Goal: Communication & Community: Answer question/provide support

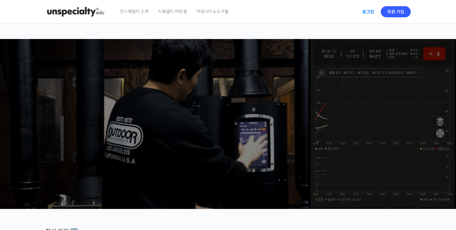
click at [363, 8] on link "로그인" at bounding box center [369, 12] width 20 height 14
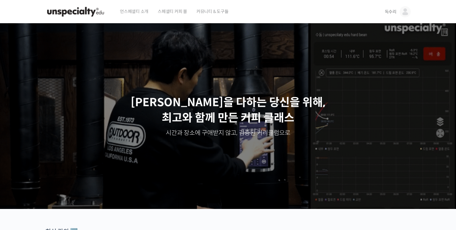
click at [406, 12] on img at bounding box center [405, 11] width 11 height 11
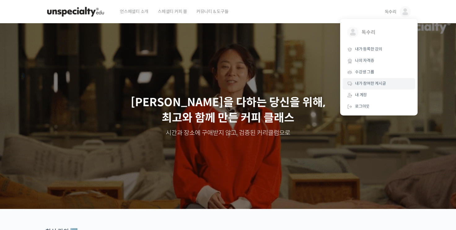
click at [369, 81] on span "내가 참여한 게시글" at bounding box center [370, 83] width 31 height 5
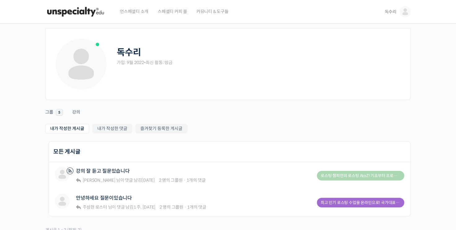
scroll to position [62, 0]
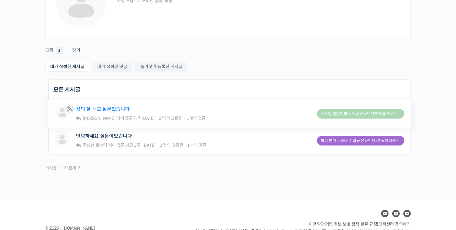
click at [110, 111] on link "강의 잘 듣고 질문있습니다" at bounding box center [103, 109] width 54 height 6
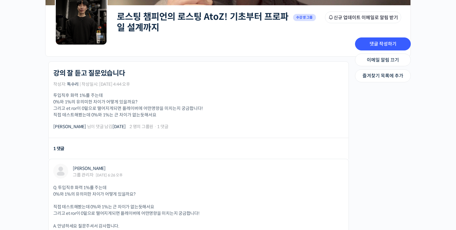
scroll to position [217, 0]
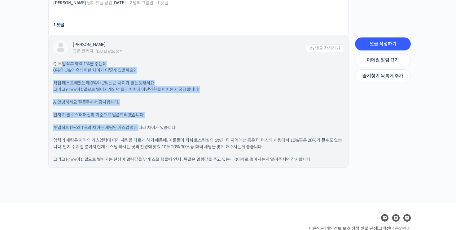
drag, startPoint x: 61, startPoint y: 65, endPoint x: 139, endPoint y: 127, distance: 99.3
click at [139, 127] on div "Q. 투입직후 화력 1%를 주는데 0%와 1%의 유의미한 차이가 어떻게 있을까요? 직접 테스트해봤는데 0%와 1%는 큰 차이가 없는듯해서요 그…" at bounding box center [198, 112] width 291 height 102
click at [140, 71] on p "Q. 투입직후 화력 1%를 주는데 0%와 1%의 유의미한 차이가 어떻게 있을까요?" at bounding box center [198, 67] width 291 height 13
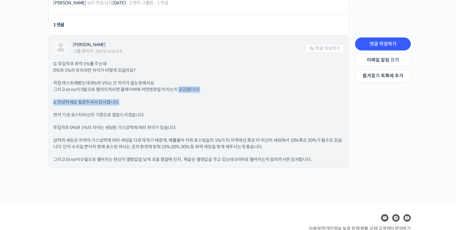
drag, startPoint x: 194, startPoint y: 95, endPoint x: 185, endPoint y: 95, distance: 9.3
click at [185, 95] on div "Q. 투입직후 화력 1%를 주는데 0%와 1%의 유의미한 차이가 어떻게 있을까요? 직접 테스트해봤는데 0%와 1%는 큰 차이가 없는듯해서요 그…" at bounding box center [198, 112] width 291 height 102
click at [190, 99] on p "A. 안녕하세요 질문주셔서 감사합니다." at bounding box center [198, 102] width 291 height 7
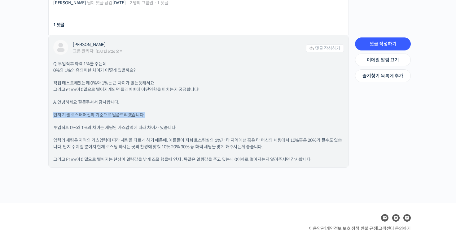
drag, startPoint x: 181, startPoint y: 90, endPoint x: 193, endPoint y: 105, distance: 19.6
click at [193, 105] on div "Q. 투입직후 화력 1%를 주는데 0%와 1%의 유의미한 차이가 어떻게 있을까요? 직접 테스트해봤는데 0%와 1%는 큰 차이가 없는듯해서요 그…" at bounding box center [198, 112] width 291 height 102
click at [194, 106] on div "Q. 투입직후 화력 1%를 주는데 0%와 1%의 유의미한 차이가 어떻게 있을까요? 직접 테스트해봤는데 0%와 1%는 큰 차이가 없는듯해서요 그…" at bounding box center [198, 112] width 291 height 102
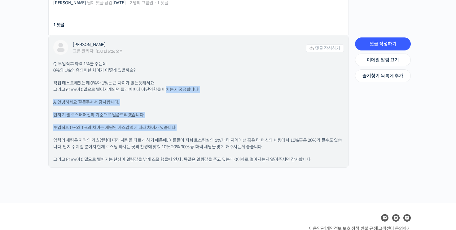
drag, startPoint x: 184, startPoint y: 121, endPoint x: 181, endPoint y: 113, distance: 8.5
click at [180, 112] on div "Q. 투입직후 화력 1%를 주는데 0%와 1%의 유의미한 차이가 어떻게 있을까요? 직접 테스트해봤는데 0%와 1%는 큰 차이가 없는듯해서요 그…" at bounding box center [198, 112] width 291 height 102
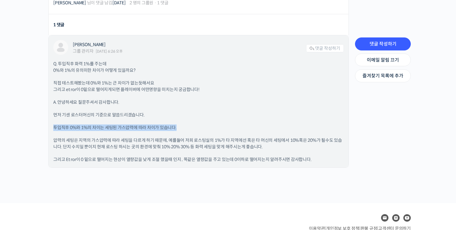
click at [181, 113] on p "먼저 기센 로스터머신의 기준으로 말씀드리겠습니다." at bounding box center [198, 115] width 291 height 7
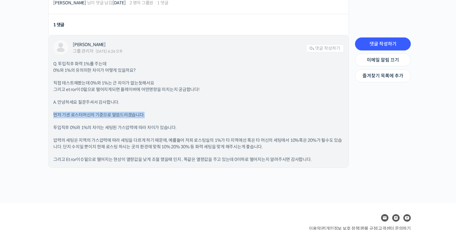
drag, startPoint x: 194, startPoint y: 118, endPoint x: 184, endPoint y: 104, distance: 17.1
click at [184, 104] on div "Q. 투입직후 화력 1%를 주는데 0%와 1%의 유의미한 차이가 어떻게 있을까요? 직접 테스트해봤는데 0%와 1%는 큰 차이가 없는듯해서요 그…" at bounding box center [198, 112] width 291 height 102
click at [203, 121] on div "Q. 투입직후 화력 1%를 주는데 0%와 1%의 유의미한 차이가 어떻게 있을까요? 직접 테스트해봤는데 0%와 1%는 큰 차이가 없는듯해서요 그…" at bounding box center [198, 112] width 291 height 102
drag, startPoint x: 218, startPoint y: 125, endPoint x: 209, endPoint y: 110, distance: 16.8
click at [209, 110] on div "Q. 투입직후 화력 1%를 주는데 0%와 1%의 유의미한 차이가 어떻게 있을까요? 직접 테스트해봤는데 0%와 1%는 큰 차이가 없는듯해서요 그…" at bounding box center [198, 112] width 291 height 102
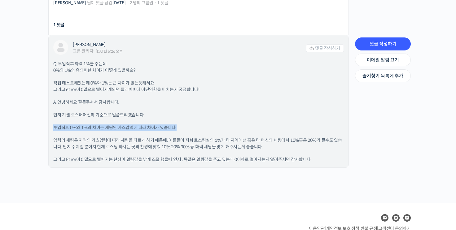
click at [210, 112] on p "먼저 기센 로스터머신의 기준으로 말씀드리겠습니다." at bounding box center [198, 115] width 291 height 7
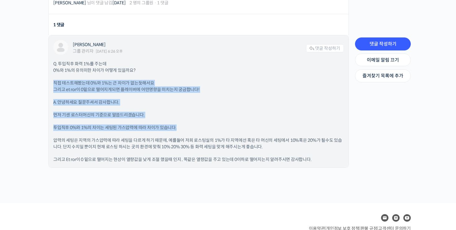
drag, startPoint x: 196, startPoint y: 81, endPoint x: 210, endPoint y: 107, distance: 29.0
click at [210, 107] on div "Q. 투입직후 화력 1%를 주는데 0%와 1%의 유의미한 차이가 어떻게 있을까요? 직접 테스트해봤는데 0%와 1%는 큰 차이가 없는듯해서요 그…" at bounding box center [198, 112] width 291 height 102
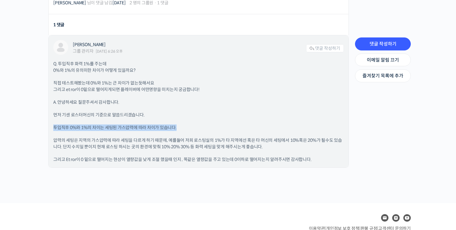
click at [210, 109] on div "Q. 투입직후 화력 1%를 주는데 0%와 1%의 유의미한 차이가 어떻게 있을까요? 직접 테스트해봤는데 0%와 1%는 큰 차이가 없는듯해서요 그…" at bounding box center [198, 112] width 291 height 102
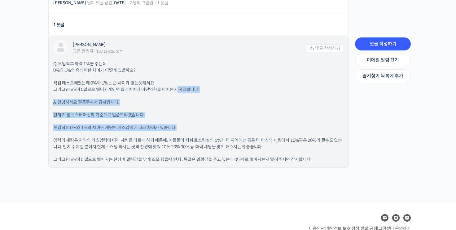
drag, startPoint x: 203, startPoint y: 125, endPoint x: 207, endPoint y: 127, distance: 4.9
click at [207, 127] on div "Q. 투입직후 화력 1%를 주는데 0%와 1%의 유의미한 차이가 어떻게 있을까요? 직접 테스트해봤는데 0%와 1%는 큰 차이가 없는듯해서요 그…" at bounding box center [198, 112] width 291 height 102
click at [207, 127] on p "투입직후 0%와 1%의 차이는 세팅된 가스압력에 따라 차이가 있습니다." at bounding box center [198, 128] width 291 height 7
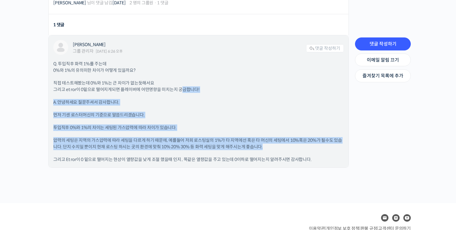
drag, startPoint x: 184, startPoint y: 89, endPoint x: 322, endPoint y: 149, distance: 150.5
click at [322, 149] on div "Q. 투입직후 화력 1%를 주는데 0%와 1%의 유의미한 차이가 어떻게 있을까요? 직접 테스트해봤는데 0%와 1%는 큰 차이가 없는듯해서요 그…" at bounding box center [198, 112] width 291 height 102
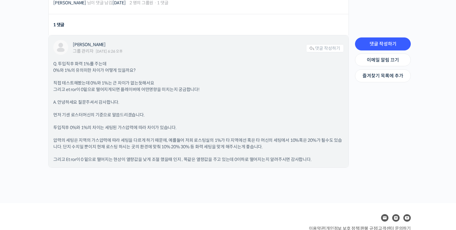
click at [330, 153] on div "Q. 투입직후 화력 1%를 주는데 0%와 1%의 유의미한 차이가 어떻게 있을까요? 직접 테스트해봤는데 0%와 1%는 큰 차이가 없는듯해서요 그…" at bounding box center [198, 112] width 291 height 102
drag, startPoint x: 71, startPoint y: 114, endPoint x: 169, endPoint y: 109, distance: 98.8
click at [159, 114] on p "먼저 기센 로스터머신의 기준으로 말씀드리겠습니다." at bounding box center [198, 115] width 291 height 7
click at [200, 99] on p "A. 안녕하세요 질문주셔서 감사합니다." at bounding box center [198, 102] width 291 height 7
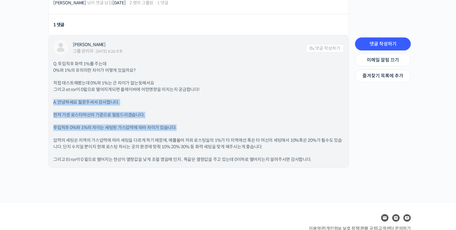
drag, startPoint x: 200, startPoint y: 89, endPoint x: 231, endPoint y: 126, distance: 48.0
click at [230, 126] on div "Q. 투입직후 화력 1%를 주는데 0%와 1%의 유의미한 차이가 어떻게 있을까요? 직접 테스트해봤는데 0%와 1%는 큰 차이가 없는듯해서요 그…" at bounding box center [198, 112] width 291 height 102
click at [231, 125] on p "투입직후 0%와 1%의 차이는 세팅된 가스압력에 따라 차이가 있습니다." at bounding box center [198, 128] width 291 height 7
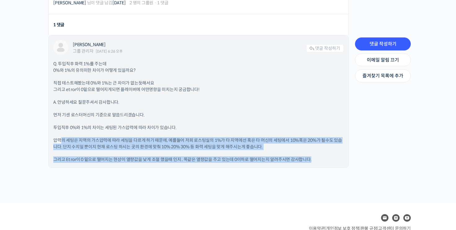
drag, startPoint x: 60, startPoint y: 140, endPoint x: 324, endPoint y: 153, distance: 264.2
click at [324, 153] on div "Q. 투입직후 화력 1%를 주는데 0%와 1%의 유의미한 차이가 어떻게 있을까요? 직접 테스트해봤는데 0%와 1%는 큰 차이가 없는듯해서요 그…" at bounding box center [198, 112] width 291 height 102
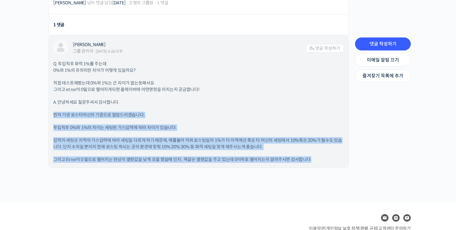
drag, startPoint x: 332, startPoint y: 159, endPoint x: 258, endPoint y: 96, distance: 97.4
click at [258, 96] on div "Q. 투입직후 화력 1%를 주는데 0%와 1%의 유의미한 차이가 어떻게 있을까요? 직접 테스트해봤는데 0%와 1%는 큰 차이가 없는듯해서요 그…" at bounding box center [198, 112] width 291 height 102
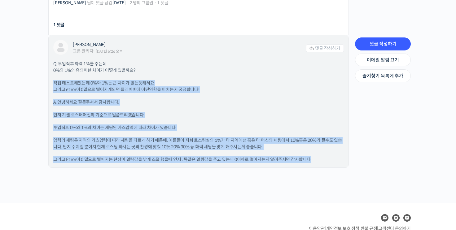
drag, startPoint x: 252, startPoint y: 100, endPoint x: 313, endPoint y: 159, distance: 85.3
click at [313, 159] on div "Q. 투입직후 화력 1%를 주는데 0%와 1%의 유의미한 차이가 어떻게 있을까요? 직접 테스트해봤는데 0%와 1%는 큰 차이가 없는듯해서요 그…" at bounding box center [198, 112] width 291 height 102
click at [318, 153] on div "Q. 투입직후 화력 1%를 주는데 0%와 1%의 유의미한 차이가 어떻게 있을까요? 직접 테스트해봤는데 0%와 1%는 큰 차이가 없는듯해서요 그…" at bounding box center [198, 112] width 291 height 102
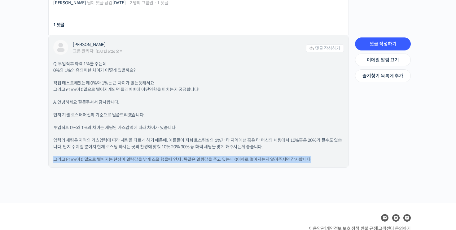
drag, startPoint x: 321, startPoint y: 160, endPoint x: 305, endPoint y: 148, distance: 19.5
click at [305, 148] on div "Q. 투입직후 화력 1%를 주는데 0%와 1%의 유의미한 차이가 어떻게 있을까요? 직접 테스트해봤는데 0%와 1%는 큰 차이가 없는듯해서요 그…" at bounding box center [198, 112] width 291 height 102
click at [305, 148] on p "압력의 세팅은 지역의 가스압력에 따라 세팅을 다르게 하기 때문에, 예를들어 저희 로스팅실의 1%가 타 지역에선 혹은 타 머신의 세팅에서 10%…" at bounding box center [198, 143] width 291 height 13
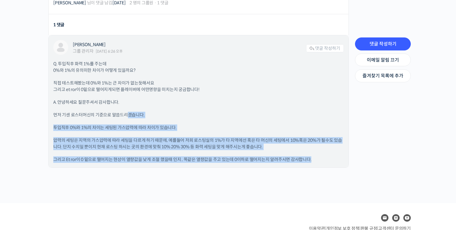
drag, startPoint x: 126, startPoint y: 114, endPoint x: 314, endPoint y: 153, distance: 191.6
click at [314, 153] on div "Q. 투입직후 화력 1%를 주는데 0%와 1%의 유의미한 차이가 어떻게 있을까요? 직접 테스트해봤는데 0%와 1%는 큰 차이가 없는듯해서요 그…" at bounding box center [198, 112] width 291 height 102
click at [322, 148] on p "압력의 세팅은 지역의 가스압력에 따라 세팅을 다르게 하기 때문에, 예를들어 저희 로스팅실의 1%가 타 지역에선 혹은 타 머신의 세팅에서 10%…" at bounding box center [198, 143] width 291 height 13
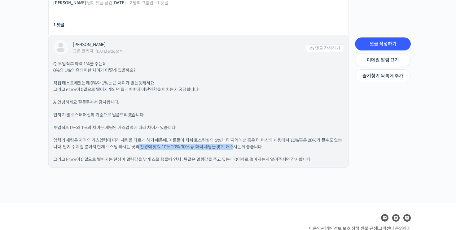
drag, startPoint x: 138, startPoint y: 147, endPoint x: 238, endPoint y: 147, distance: 99.5
click at [238, 147] on p "압력의 세팅은 지역의 가스압력에 따라 세팅을 다르게 하기 때문에, 예를들어 저희 로스팅실의 1%가 타 지역에선 혹은 타 머신의 세팅에서 10%…" at bounding box center [198, 143] width 291 height 13
click at [202, 130] on p "투입직후 0%와 1%의 차이는 세팅된 가스압력에 따라 차이가 있습니다." at bounding box center [198, 128] width 291 height 7
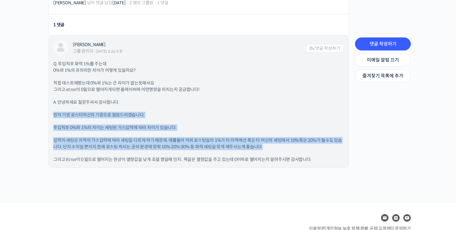
drag, startPoint x: 211, startPoint y: 105, endPoint x: 286, endPoint y: 146, distance: 85.5
click at [286, 146] on div "Q. 투입직후 화력 1%를 주는데 0%와 1%의 유의미한 차이가 어떻게 있을까요? 직접 테스트해봤는데 0%와 1%는 큰 차이가 없는듯해서요 그…" at bounding box center [198, 112] width 291 height 102
click at [286, 146] on p "압력의 세팅은 지역의 가스압력에 따라 세팅을 다르게 하기 때문에, 예를들어 저희 로스팅실의 1%가 타 지역에선 혹은 타 머신의 세팅에서 10%…" at bounding box center [198, 143] width 291 height 13
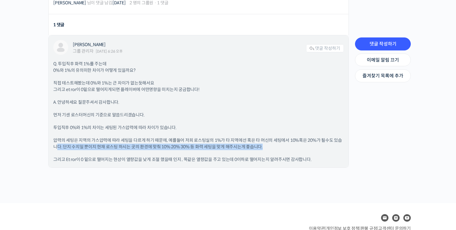
drag, startPoint x: 105, startPoint y: 153, endPoint x: 347, endPoint y: 151, distance: 241.9
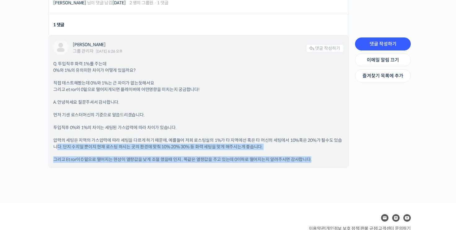
click at [347, 151] on div "장문규 그룹 관리자 2025년 09월 01일 6:26 오후 댓글 작성하기 Q. 투입직후 화력 1%를 주는데 0%와 1%의 유의미한 차이가 어떻…" at bounding box center [199, 101] width 300 height 132
click at [332, 153] on div "Q. 투입직후 화력 1%를 주는데 0%와 1%의 유의미한 차이가 어떻게 있을까요? 직접 테스트해봤는데 0%와 1%는 큰 차이가 없는듯해서요 그…" at bounding box center [198, 112] width 291 height 102
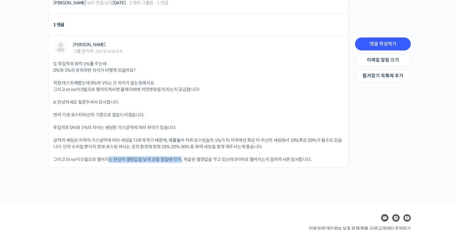
drag, startPoint x: 110, startPoint y: 157, endPoint x: 180, endPoint y: 180, distance: 73.4
click at [184, 162] on p "그리고 Et ror이 0 밑으로 떨어지는 현상이 열량값을 낮게 조절 했을때 인지 , 똑같은 열량값을 주고 있는데 0이하로 떨어지는지 알려주시면…" at bounding box center [198, 160] width 291 height 7
click at [178, 187] on div "강의 잘 듣고 질문있습니다 로스팅 챔피언의 로스팅 AtoZ! 기초부터 프로파일 설계까지 강의 잘 듣고 질문있습니다 작성자: 독수리 | 작성일시…" at bounding box center [228, 63] width 372 height 260
click at [383, 45] on link "댓글 작성하기" at bounding box center [383, 44] width 56 height 13
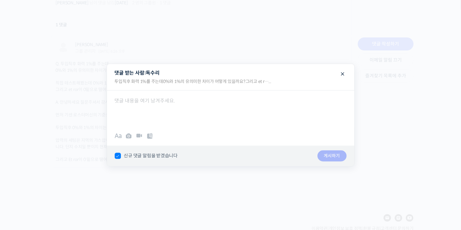
click at [176, 115] on div at bounding box center [230, 109] width 247 height 37
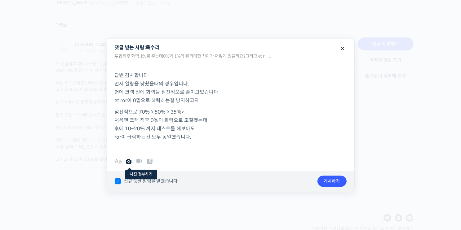
click at [129, 162] on icon at bounding box center [128, 161] width 7 height 7
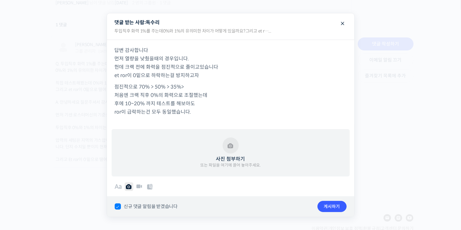
click at [232, 141] on button "사진 첨부하기 또는 파일을 여기에 끌어 놓아주세요." at bounding box center [230, 153] width 60 height 31
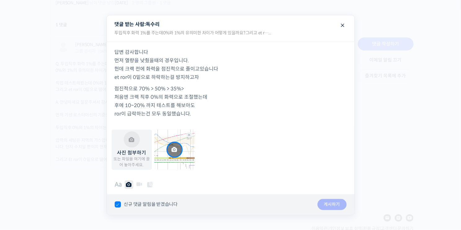
click at [407, 138] on div at bounding box center [230, 115] width 461 height 230
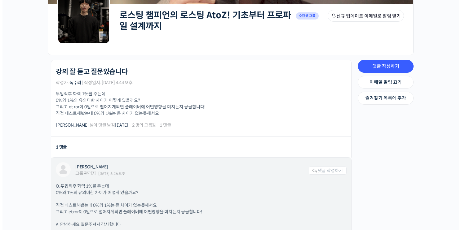
scroll to position [93, 0]
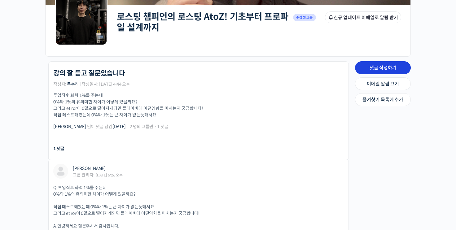
click at [371, 67] on link "댓글 작성하기" at bounding box center [383, 67] width 56 height 13
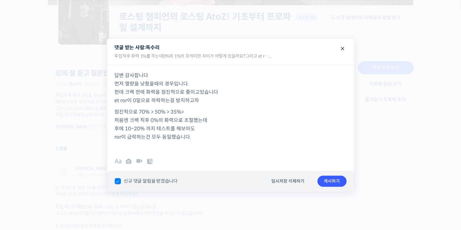
click at [208, 134] on p "점진적으로 70% > 50% > 35%> 처음엔 크랙 직후 0%의 화력으로 조절했는데 후에 10~20% 까지 테스트를 해보아도 ror이 급락하…" at bounding box center [231, 129] width 232 height 42
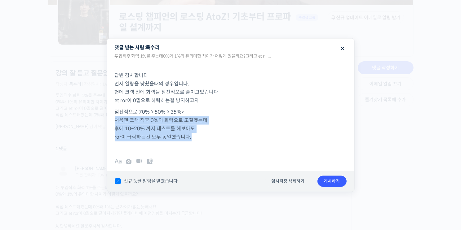
drag, startPoint x: 219, startPoint y: 140, endPoint x: 218, endPoint y: 122, distance: 17.1
click at [217, 120] on p "점진적으로 70% > 50% > 35%> 처음엔 크랙 직후 0%의 화력으로 조절했는데 후에 10~20% 까지 테스트를 해보아도 ror이 급락하…" at bounding box center [231, 129] width 232 height 42
click at [219, 122] on p "점진적으로 70% > 50% > 35%> 처음엔 크랙 직후 0%의 화력으로 조절했는데 후에 10~20% 까지 테스트를 해보아도 ror이 급락하…" at bounding box center [231, 129] width 232 height 42
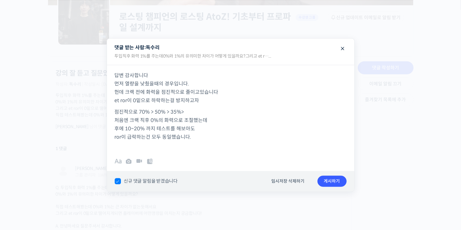
click at [238, 142] on p "점진적으로 70% > 50% > 35%> 처음엔 크랙 직후 0%의 화력으로 조절했는데 후에 10~20% 까지 테스트를 해보아도 ror이 급락하…" at bounding box center [231, 129] width 232 height 42
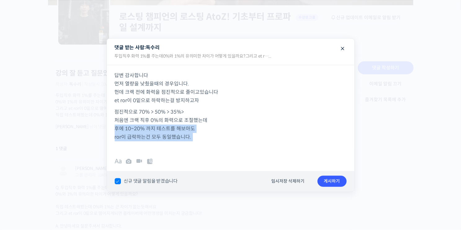
drag, startPoint x: 236, startPoint y: 134, endPoint x: 225, endPoint y: 137, distance: 11.9
click at [221, 134] on p "점진적으로 70% > 50% > 35%> 처음엔 크랙 직후 0%의 화력으로 조절했는데 후에 10~20% 까지 테스트를 해보아도 ror이 급락하…" at bounding box center [231, 129] width 232 height 42
click at [229, 139] on p "점진적으로 70% > 50% > 35%> 처음엔 크랙 직후 0%의 화력으로 조절했는데 후에 10~20% 까지 테스트를 해보아도 ror이 급락하…" at bounding box center [231, 129] width 232 height 42
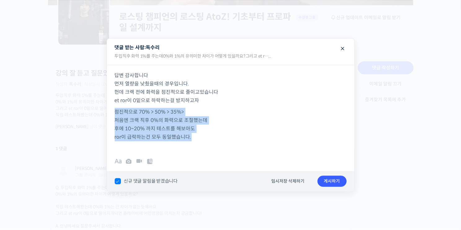
drag, startPoint x: 239, startPoint y: 140, endPoint x: 237, endPoint y: 127, distance: 12.8
click at [232, 124] on p "점진적으로 70% > 50% > 35%> 처음엔 크랙 직후 0%의 화력으로 조절했는데 후에 10~20% 까지 테스트를 해보아도 ror이 급락하…" at bounding box center [231, 129] width 232 height 42
click at [237, 127] on p "점진적으로 70% > 50% > 35%> 처음엔 크랙 직후 0%의 화력으로 조절했는데 후에 10~20% 까지 테스트를 해보아도 ror이 급락하…" at bounding box center [231, 129] width 232 height 42
drag, startPoint x: 224, startPoint y: 125, endPoint x: 218, endPoint y: 125, distance: 5.9
click at [216, 123] on p "점진적으로 70% > 50% > 35%> 처음엔 크랙 직후 0%의 화력으로 조절했는데 후에 10~20% 까지 테스트를 해보아도 ror이 급락하…" at bounding box center [231, 129] width 232 height 42
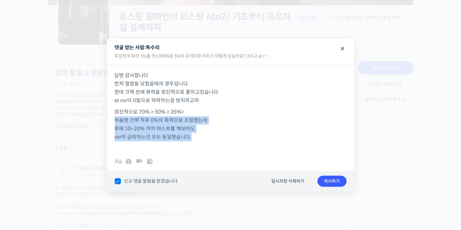
click at [218, 125] on p "점진적으로 70% > 50% > 35%> 처음엔 크랙 직후 0%의 화력으로 조절했는데 후에 10~20% 까지 테스트를 해보아도 ror이 급락하…" at bounding box center [231, 129] width 232 height 42
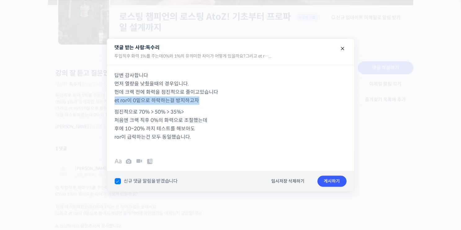
drag, startPoint x: 114, startPoint y: 99, endPoint x: 229, endPoint y: 103, distance: 115.7
click at [229, 103] on div "답변 감사합니다 먼저 열량을 낮췄을때의 경우입니다. 헌데 크랙 전에 화력을 점진적으로 줄이고있습니다 et ror이 0밑으로 하락하는걸 방지하고…" at bounding box center [230, 107] width 247 height 85
click at [229, 103] on p "답변 감사합니다 먼저 열량을 낮췄을때의 경우입니다. 헌데 크랙 전에 화력을 점진적으로 줄이고있습니다 et ror이 0밑으로 하락하는걸 방지하고자" at bounding box center [231, 88] width 232 height 33
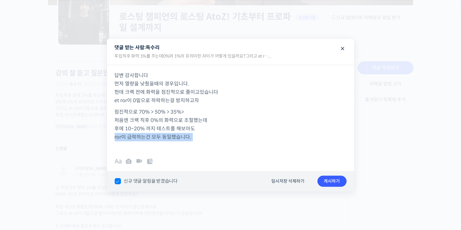
drag, startPoint x: 211, startPoint y: 115, endPoint x: 229, endPoint y: 138, distance: 29.5
click at [228, 137] on p "점진적으로 70% > 50% > 35%> 처음엔 크랙 직후 0%의 화력으로 조절했는데 후에 10~20% 까지 테스트를 해보아도 ror이 급락하…" at bounding box center [231, 129] width 232 height 42
click at [229, 138] on p "점진적으로 70% > 50% > 35%> 처음엔 크랙 직후 0%의 화력으로 조절했는데 후에 10~20% 까지 테스트를 해보아도 ror이 급락하…" at bounding box center [231, 129] width 232 height 42
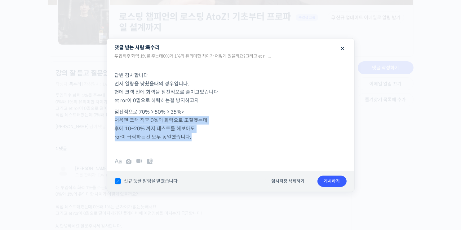
drag, startPoint x: 207, startPoint y: 140, endPoint x: 234, endPoint y: 136, distance: 27.6
click at [234, 135] on p "점진적으로 70% > 50% > 35%> 처음엔 크랙 직후 0%의 화력으로 조절했는데 후에 10~20% 까지 테스트를 해보아도 ror이 급락하…" at bounding box center [231, 129] width 232 height 42
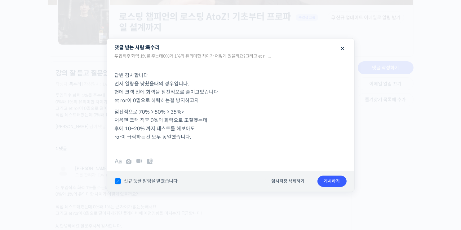
click at [234, 136] on p "점진적으로 70% > 50% > 35%> 처음엔 크랙 직후 0%의 화력으로 조절했는데 후에 10~20% 까지 테스트를 해보아도 ror이 급락하…" at bounding box center [231, 129] width 232 height 42
click at [331, 183] on button "게시하기" at bounding box center [332, 181] width 29 height 11
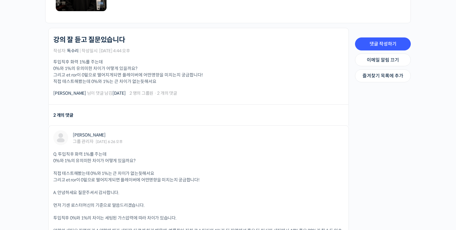
scroll to position [0, 0]
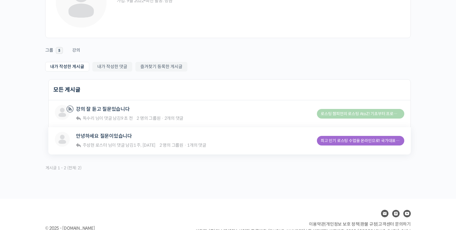
click at [265, 139] on div "독수리 안녕하세요 질문이있습니다 주성현 로스터 님이 댓글 남김 1 주, [DATE] 2 명의 그룹원 · 1개의 댓글" at bounding box center [186, 141] width 262 height 18
click at [97, 136] on link "안녕하세요 질문이있습니다" at bounding box center [104, 136] width 56 height 6
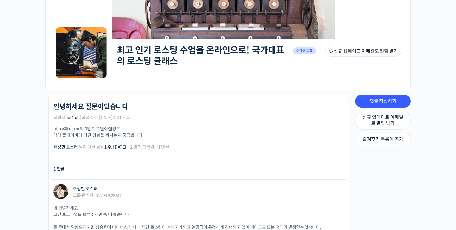
scroll to position [62, 0]
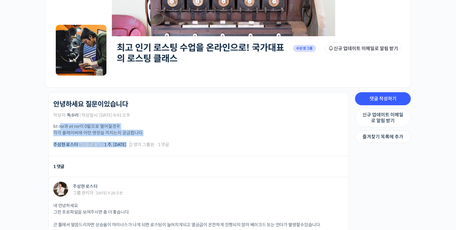
drag, startPoint x: 60, startPoint y: 126, endPoint x: 157, endPoint y: 144, distance: 97.7
click at [145, 144] on div "최고 인기 로스팅 수업을 온라인으로! 국가대표의 로스팅 클래스 안녕하세요 질문이있습니다 작성자: 독수리 | 작성일시: 2025년 08월 31일…" at bounding box center [198, 124] width 291 height 48
click at [215, 129] on p "bt ror과 et ror이 0밑으로 떨어질경우 각각 플레이버에 어떤 영향을 끼치는지 궁금합니다" at bounding box center [198, 129] width 291 height 13
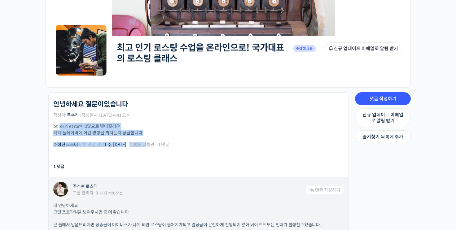
scroll to position [124, 0]
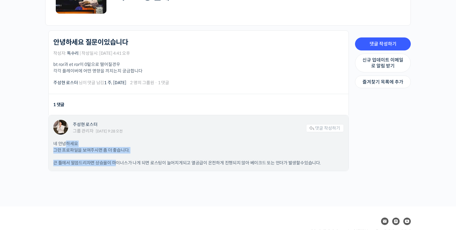
drag, startPoint x: 64, startPoint y: 142, endPoint x: 118, endPoint y: 156, distance: 55.4
click at [116, 156] on div "네 안녕하세요 그런 프로파일을 보여주시면 좀 더 좋습니다. 큰 틀에서 말씀드리자면 상승율이 마이너스가 나게 되면 로스팅이 늘어지게되고 열공급이…" at bounding box center [198, 154] width 291 height 26
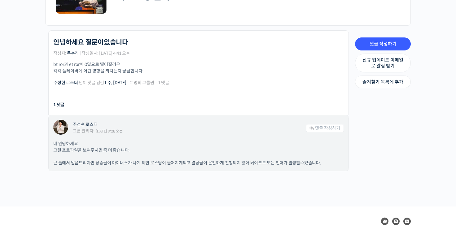
click at [124, 158] on div "네 안녕하세요 그런 프로파일을 보여주시면 좀 더 좋습니다. 큰 틀에서 말씀드리자면 상승율이 마이너스가 나게 되면 로스팅이 늘어지게되고 열공급이…" at bounding box center [198, 154] width 291 height 26
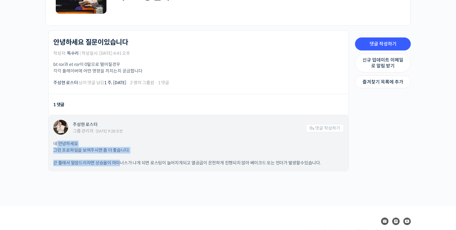
drag, startPoint x: 69, startPoint y: 146, endPoint x: 146, endPoint y: 159, distance: 77.4
click at [143, 159] on div "네 안녕하세요 그런 프로파일을 보여주시면 좀 더 좋습니다. 큰 틀에서 말씀드리자면 상승율이 마이너스가 나게 되면 로스팅이 늘어지게되고 열공급이…" at bounding box center [198, 154] width 291 height 26
click at [143, 152] on p "네 안녕하세요 그런 프로파일을 보여주시면 좀 더 좋습니다." at bounding box center [198, 147] width 291 height 13
drag, startPoint x: 64, startPoint y: 160, endPoint x: 131, endPoint y: 160, distance: 67.6
click at [127, 161] on p "큰 틀에서 말씀드리자면 상승율이 마이너스가 나게 되면 로스팅이 늘어지게되고 열공급이 온전하게 진행되지 않아 베이크드 또는 언더가 발생할수있습니…" at bounding box center [198, 163] width 291 height 7
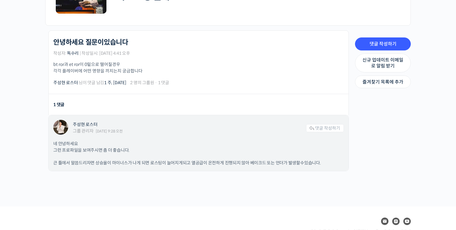
click at [153, 148] on p "네 안녕하세요 그런 프로파일을 보여주시면 좀 더 좋습니다." at bounding box center [198, 147] width 291 height 13
drag, startPoint x: 107, startPoint y: 161, endPoint x: 232, endPoint y: 155, distance: 124.8
click at [226, 161] on p "큰 틀에서 말씀드리자면 상승율이 마이너스가 나게 되면 로스팅이 늘어지게되고 열공급이 온전하게 진행되지 않아 베이크드 또는 언더가 발생할수있습니…" at bounding box center [198, 163] width 291 height 7
click at [221, 149] on p "네 안녕하세요 그런 프로파일을 보여주시면 좀 더 좋습니다." at bounding box center [198, 147] width 291 height 13
drag, startPoint x: 150, startPoint y: 160, endPoint x: 246, endPoint y: 160, distance: 95.8
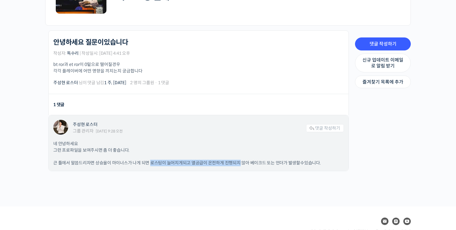
click at [242, 160] on p "큰 틀에서 말씀드리자면 상승율이 마이너스가 나게 되면 로스팅이 늘어지게되고 열공급이 온전하게 진행되지 않아 베이크드 또는 언더가 발생할수있습니…" at bounding box center [198, 163] width 291 height 7
click at [226, 153] on p "네 안녕하세요 그런 프로파일을 보여주시면 좀 더 좋습니다." at bounding box center [198, 147] width 291 height 13
drag, startPoint x: 186, startPoint y: 162, endPoint x: 303, endPoint y: 159, distance: 116.9
click at [301, 161] on p "큰 틀에서 말씀드리자면 상승율이 마이너스가 나게 되면 로스팅이 늘어지게되고 열공급이 온전하게 진행되지 않아 베이크드 또는 언더가 발생할수있습니…" at bounding box center [198, 163] width 291 height 7
click at [300, 155] on div "네 안녕하세요 그런 프로파일을 보여주시면 좀 더 좋습니다. 큰 틀에서 말씀드리자면 상승율이 마이너스가 나게 되면 로스팅이 늘어지게되고 열공급이…" at bounding box center [198, 154] width 291 height 26
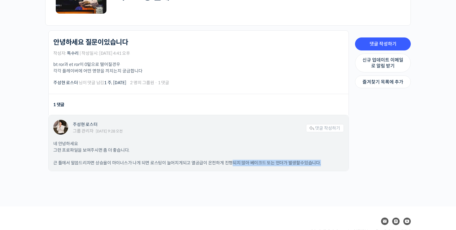
drag, startPoint x: 319, startPoint y: 165, endPoint x: 179, endPoint y: 162, distance: 140.8
click at [193, 164] on p "큰 틀에서 말씀드리자면 상승율이 마이너스가 나게 되면 로스팅이 늘어지게되고 열공급이 온전하게 진행되지 않아 베이크드 또는 언더가 발생할수있습니…" at bounding box center [198, 163] width 291 height 7
click at [147, 144] on p "네 안녕하세요 그런 프로파일을 보여주시면 좀 더 좋습니다." at bounding box center [198, 147] width 291 height 13
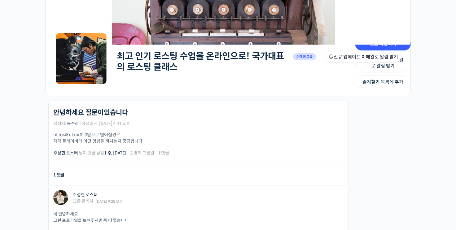
scroll to position [0, 0]
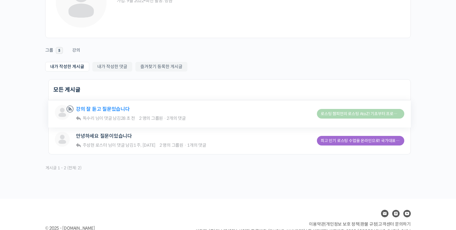
click at [122, 106] on link "강의 잘 듣고 질문있습니다" at bounding box center [103, 109] width 54 height 6
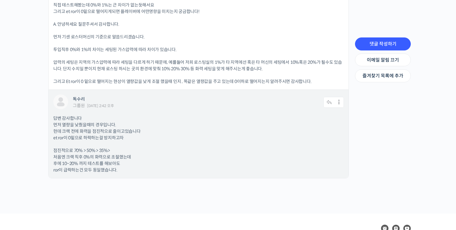
scroll to position [337, 0]
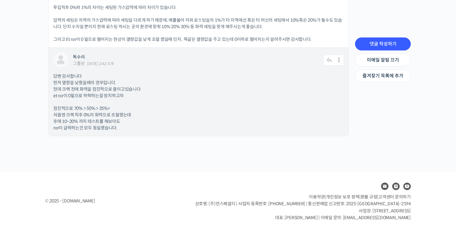
click at [87, 85] on p "답변 감사합니다 먼저 열량을 낮췄을때의 경우입니다. 헌데 크랙 전에 화력을 점진적으로 줄이고있습니다 et ror이 0밑으로 하락하는걸 방지하고자" at bounding box center [198, 86] width 291 height 26
click at [341, 59] on icon at bounding box center [339, 60] width 9 height 11
click at [311, 62] on div "독수리 그룹원 [DATE] 2:42 오후" at bounding box center [198, 61] width 251 height 12
click at [341, 62] on icon at bounding box center [339, 60] width 9 height 11
click at [323, 76] on link "수정하기" at bounding box center [322, 77] width 47 height 12
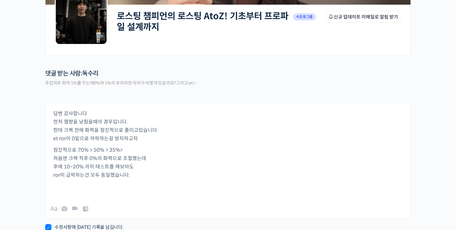
scroll to position [217, 0]
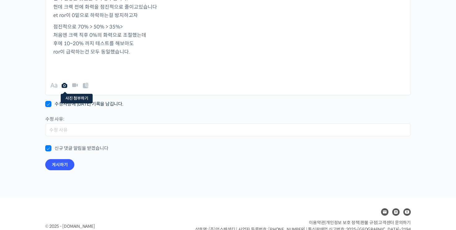
click at [65, 84] on icon at bounding box center [64, 85] width 7 height 7
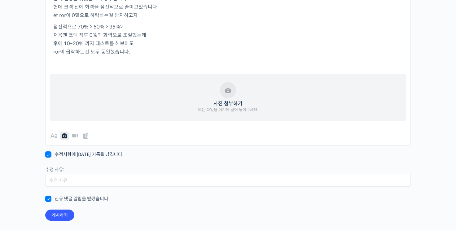
click at [229, 91] on button "사진 첨부하기 또는 파일을 여기에 끌어 놓아주세요." at bounding box center [228, 97] width 60 height 31
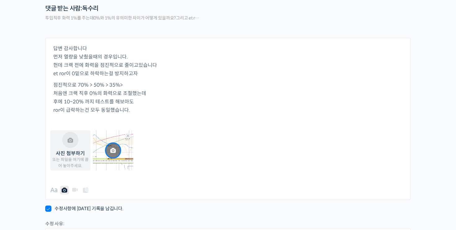
scroll to position [155, 0]
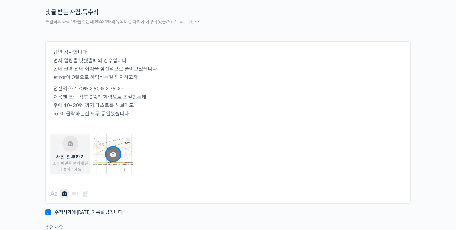
click at [167, 120] on p "점진적으로 70% > 50% > 35%> 처음엔 크랙 직후 0%의 화력으로 조절했는데 후에 10~20% 까지 테스트를 해보아도 ror이 급락하…" at bounding box center [228, 106] width 350 height 42
click at [110, 151] on img at bounding box center [113, 154] width 40 height 40
click at [192, 103] on p "점진적으로 70% > 50% > 35%> 처음엔 크랙 직후 0%의 화력으로 조절했는데 후에 10~20% 까지 테스트를 해보아도 ror이 급락하…" at bounding box center [228, 106] width 350 height 42
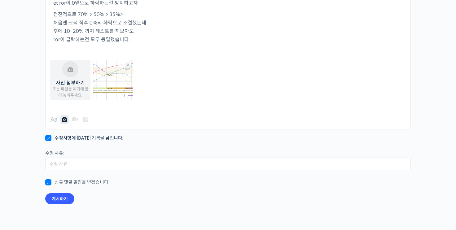
scroll to position [289, 0]
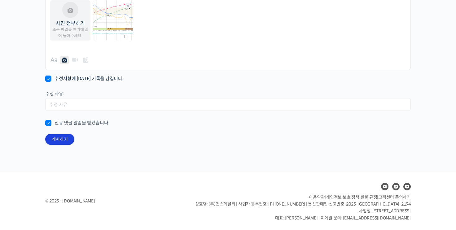
click at [61, 139] on button "게시하기" at bounding box center [59, 139] width 29 height 11
click at [50, 80] on label "수정사항에 대한 기록을 남깁니다." at bounding box center [84, 79] width 78 height 6
click at [49, 79] on input "수정사항에 대한 기록을 남깁니다." at bounding box center [47, 77] width 4 height 4
checkbox input "false"
click at [55, 139] on button "게시하기" at bounding box center [59, 139] width 29 height 11
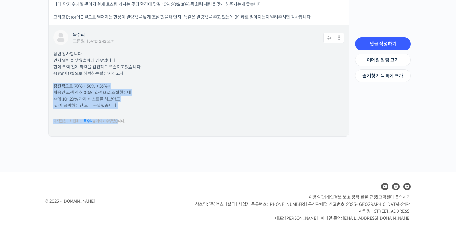
drag, startPoint x: 107, startPoint y: 92, endPoint x: 189, endPoint y: 94, distance: 81.9
click at [185, 94] on div "답변 감사합니다 먼저 열량을 낮췄을때의 경우입니다. 헌데 크랙 전에 화력을 점진적으로 줄이고있습니다 et ror이 0밑으로 하락하는걸 방지하고…" at bounding box center [198, 91] width 291 height 81
click at [192, 94] on p "점진적으로 70% > 50% > 35%> 처음엔 크랙 직후 0%의 화력으로 조절했는데 후에 10~20% 까지 테스트를 해보아도 ror이 급락하…" at bounding box center [198, 96] width 291 height 26
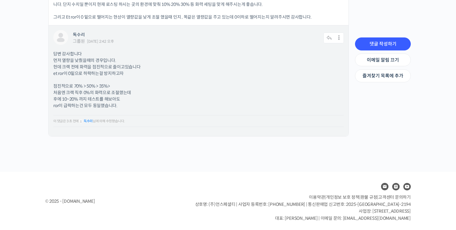
drag, startPoint x: 99, startPoint y: 96, endPoint x: 170, endPoint y: 115, distance: 73.0
click at [166, 115] on div "답변 감사합니다 먼저 열량을 낮췄을때의 경우입니다. 헌데 크랙 전에 화력을 점진적으로 줄이고있습니다 et ror이 0밑으로 하락하는걸 방지하고…" at bounding box center [198, 91] width 291 height 81
click at [188, 102] on p "점진적으로 70% > 50% > 35%> 처음엔 크랙 직후 0%의 화력으로 조절했는데 후에 10~20% 까지 테스트를 해보아도 ror이 급락하…" at bounding box center [198, 96] width 291 height 26
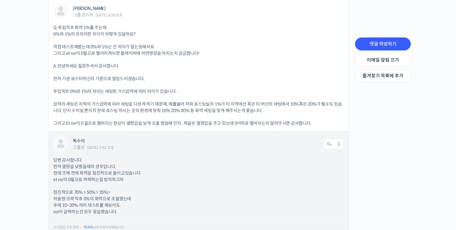
scroll to position [298, 0]
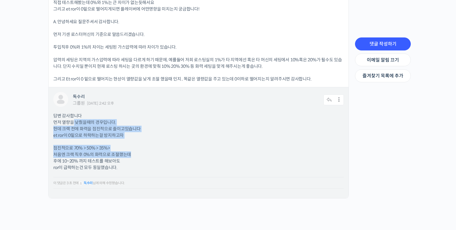
drag, startPoint x: 73, startPoint y: 121, endPoint x: 157, endPoint y: 157, distance: 91.3
click at [154, 156] on div "답변 감사합니다 먼저 열량을 낮췄을때의 경우입니다. 헌데 크랙 전에 화력을 점진적으로 줄이고있습니다 et ror이 0밑으로 하락하는걸 방지하고…" at bounding box center [198, 153] width 291 height 81
click at [157, 157] on p "점진적으로 70% > 50% > 35%> 처음엔 크랙 직후 0%의 화력으로 조절했는데 후에 10~20% 까지 테스트를 해보아도 ror이 급락하…" at bounding box center [198, 158] width 291 height 26
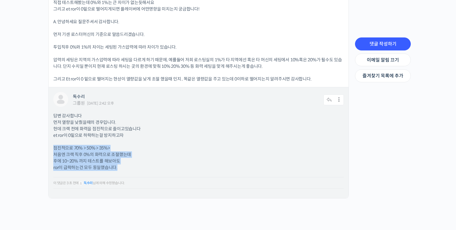
drag, startPoint x: 174, startPoint y: 166, endPoint x: 175, endPoint y: 151, distance: 14.9
click at [174, 150] on p "점진적으로 70% > 50% > 35%> 처음엔 크랙 직후 0%의 화력으로 조절했는데 후에 10~20% 까지 테스트를 해보아도 ror이 급락하…" at bounding box center [198, 158] width 291 height 26
click at [175, 151] on p "점진적으로 70% > 50% > 35%> 처음엔 크랙 직후 0%의 화력으로 조절했는데 후에 10~20% 까지 테스트를 해보아도 ror이 급락하…" at bounding box center [198, 158] width 291 height 26
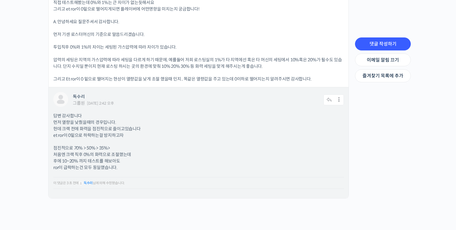
click at [143, 174] on div "답변 감사합니다 먼저 열량을 낮췄을때의 경우입니다. 헌데 크랙 전에 화력을 점진적으로 줄이고있습니다 et ror이 0밑으로 하락하는걸 방지하고…" at bounding box center [198, 153] width 291 height 81
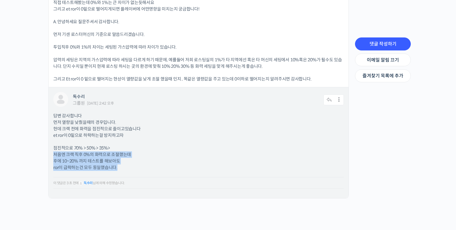
drag, startPoint x: 165, startPoint y: 170, endPoint x: 179, endPoint y: 165, distance: 14.3
click at [177, 163] on div "답변 감사합니다 먼저 열량을 낮췄을때의 경우입니다. 헌데 크랙 전에 화력을 점진적으로 줄이고있습니다 et ror이 0밑으로 하락하는걸 방지하고…" at bounding box center [198, 153] width 291 height 81
click at [180, 167] on p "점진적으로 70% > 50% > 35%> 처음엔 크랙 직후 0%의 화력으로 조절했는데 후에 10~20% 까지 테스트를 해보아도 ror이 급락하…" at bounding box center [198, 158] width 291 height 26
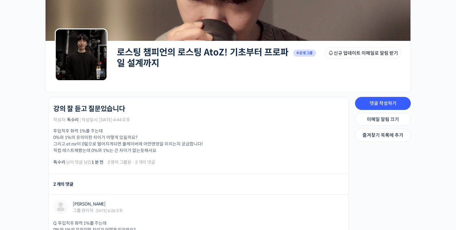
scroll to position [0, 0]
